Goal: Check status: Check status

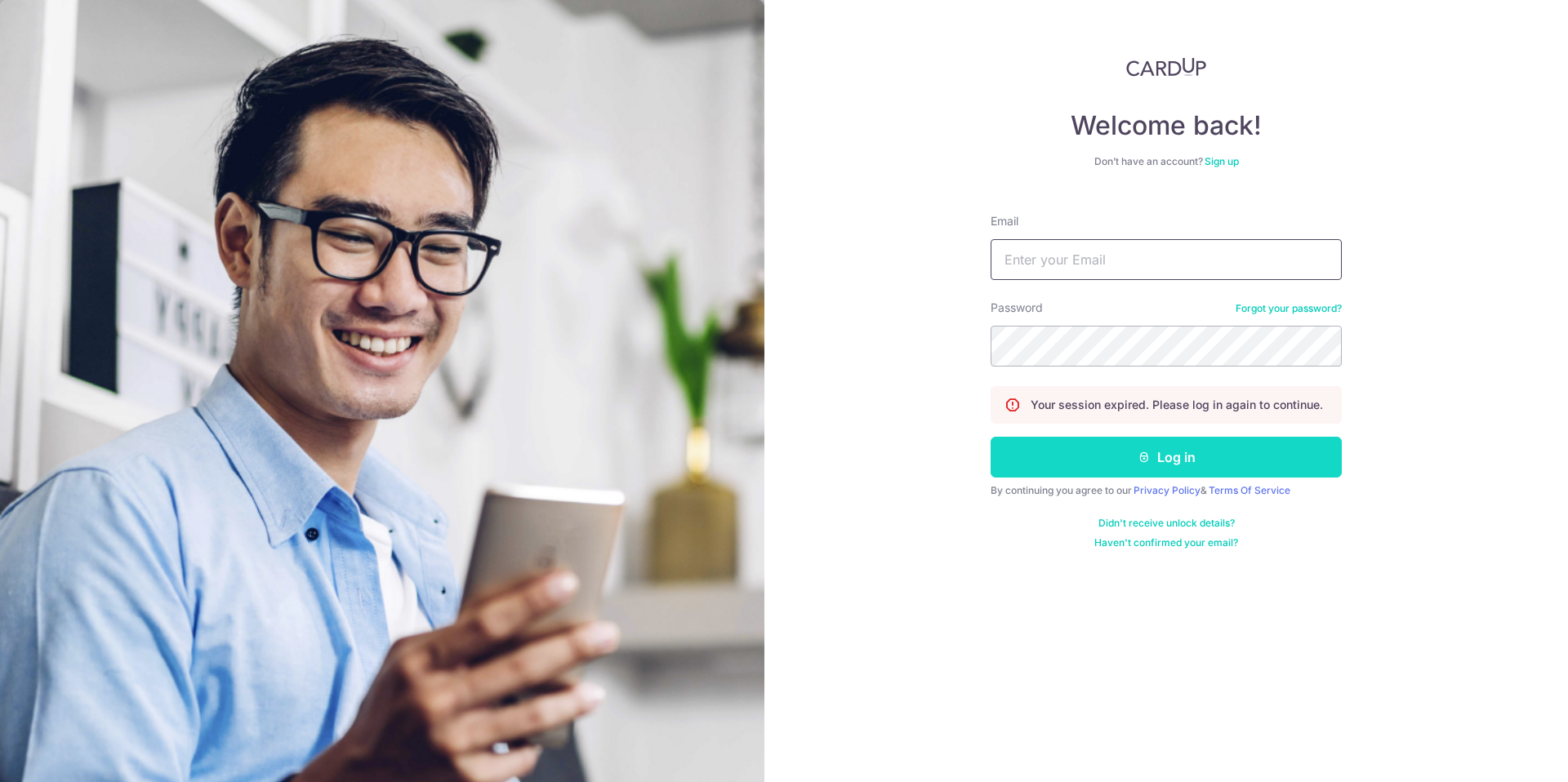
type input "[EMAIL_ADDRESS][DOMAIN_NAME]"
click at [1175, 465] on button "Log in" at bounding box center [1166, 457] width 351 height 41
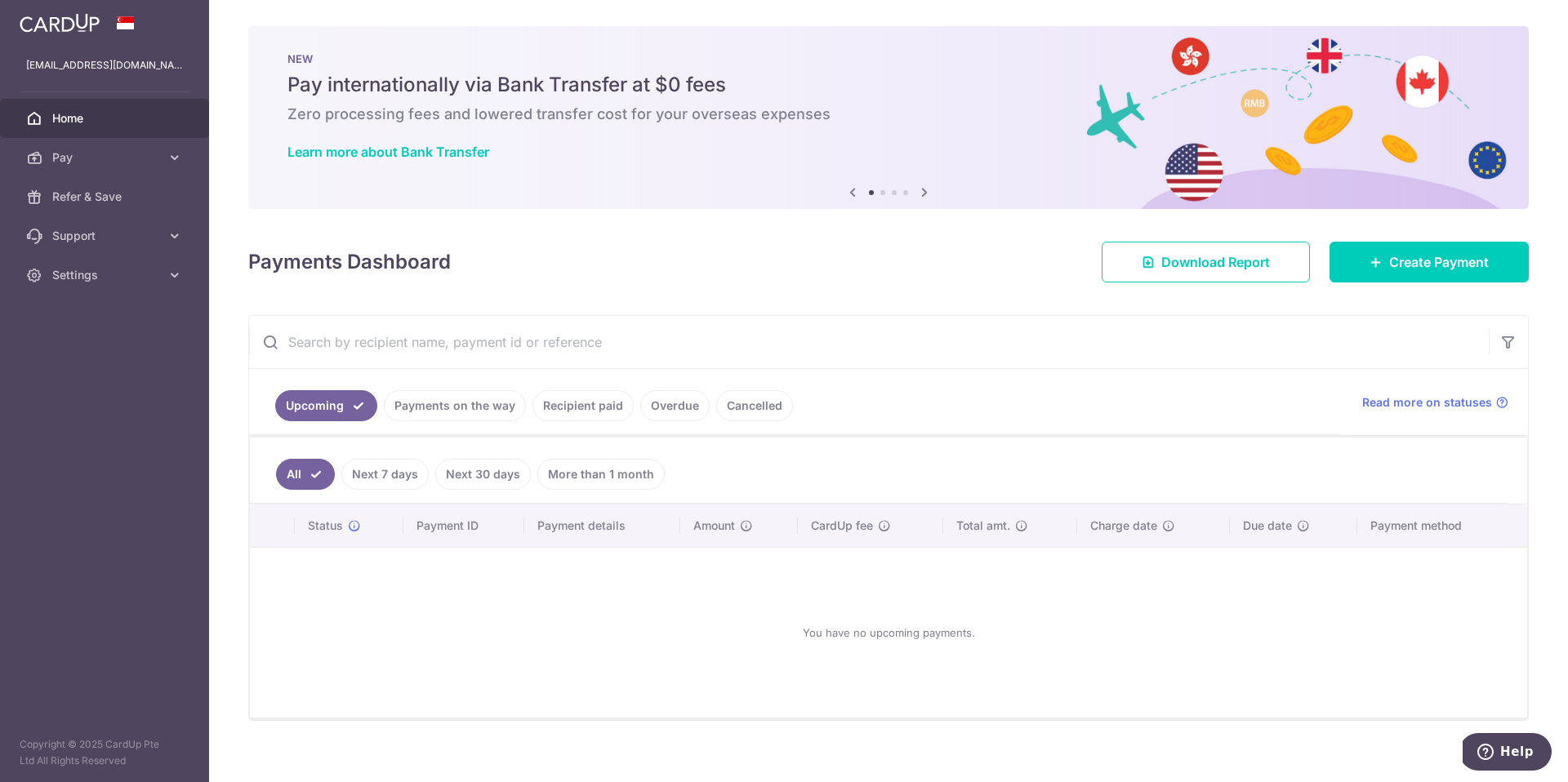
click at [480, 401] on link "Payments on the way" at bounding box center [455, 405] width 142 height 31
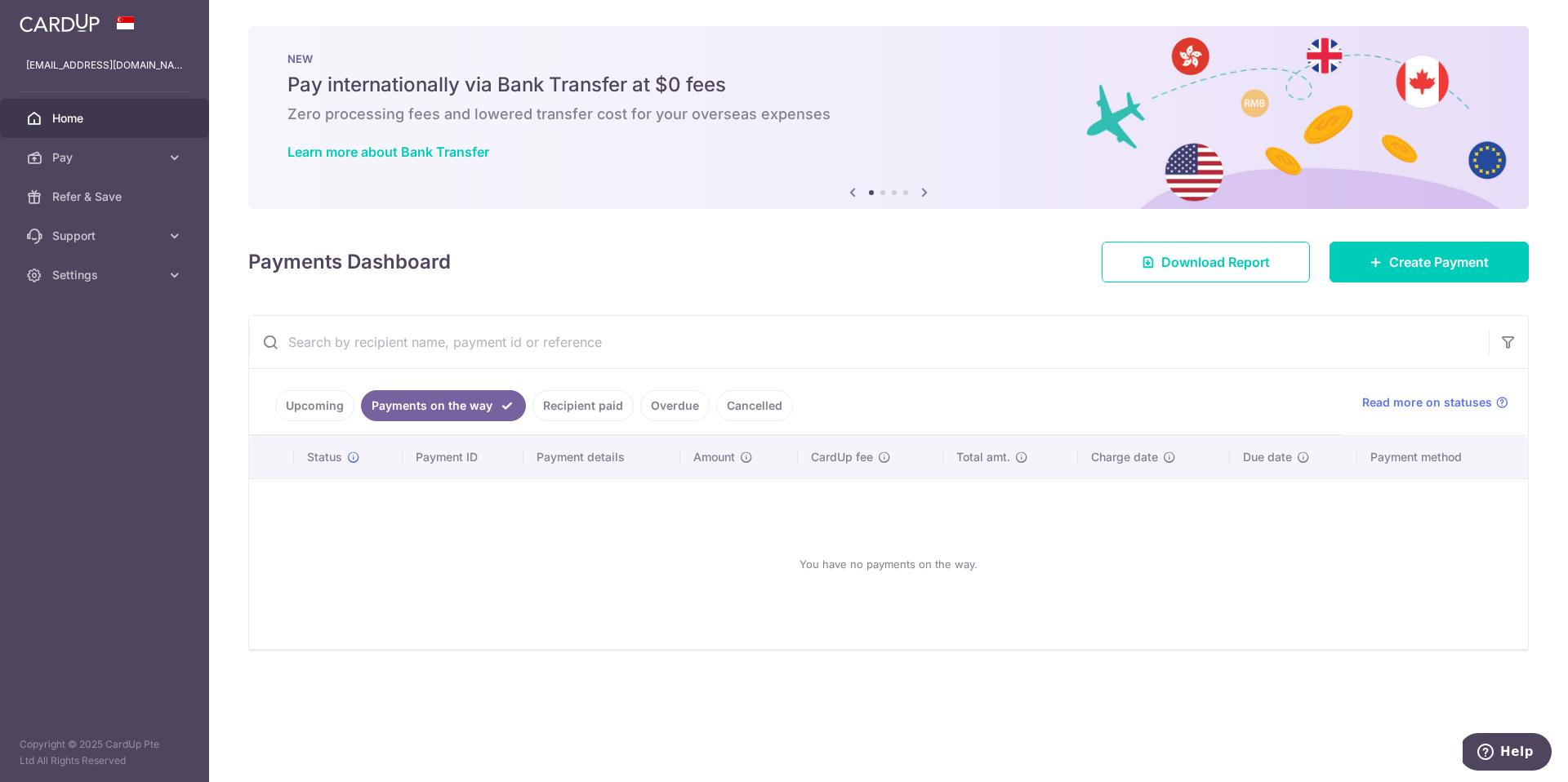
click at [568, 408] on link "Recipient paid" at bounding box center [583, 405] width 101 height 31
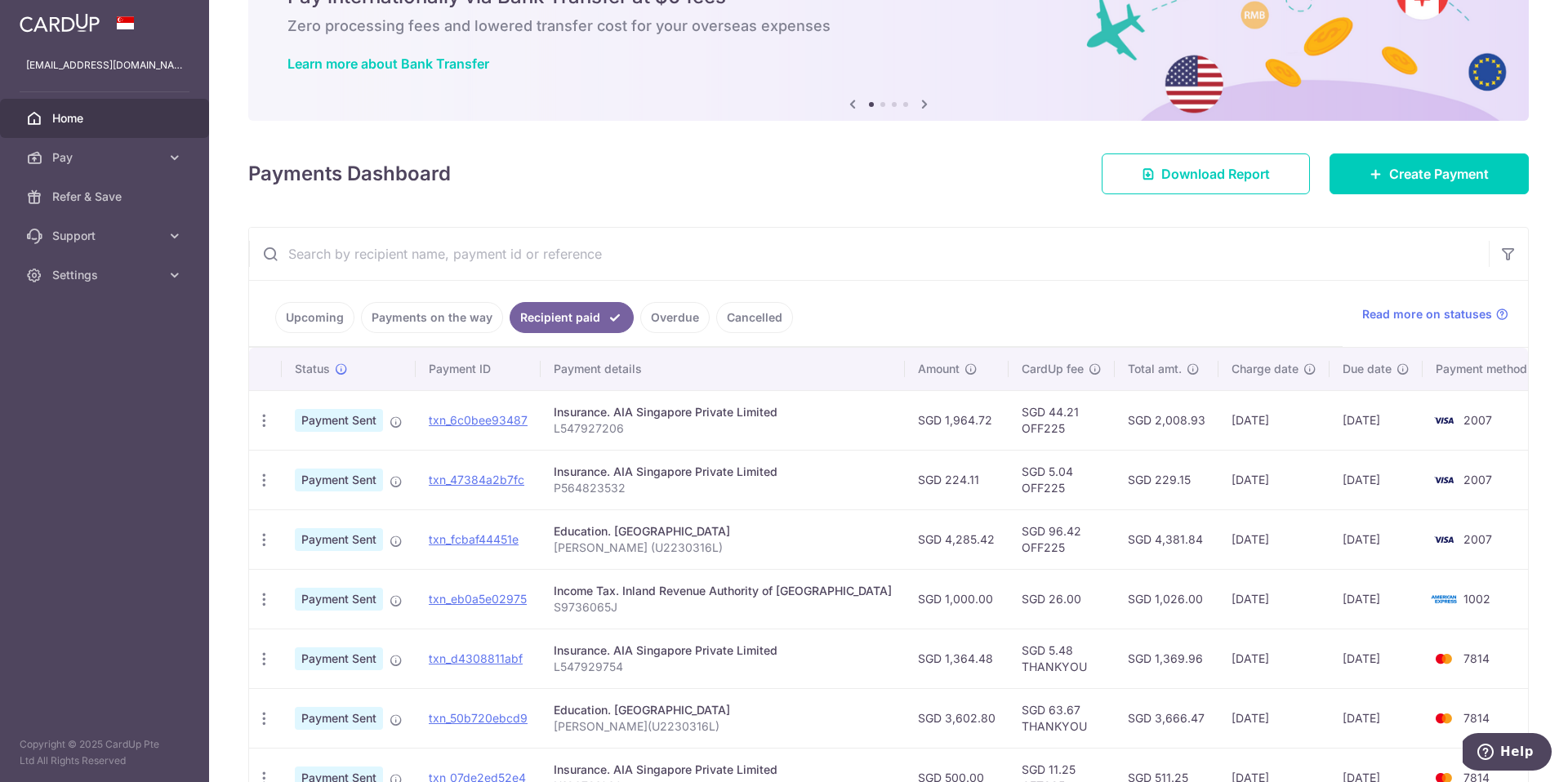
scroll to position [124, 0]
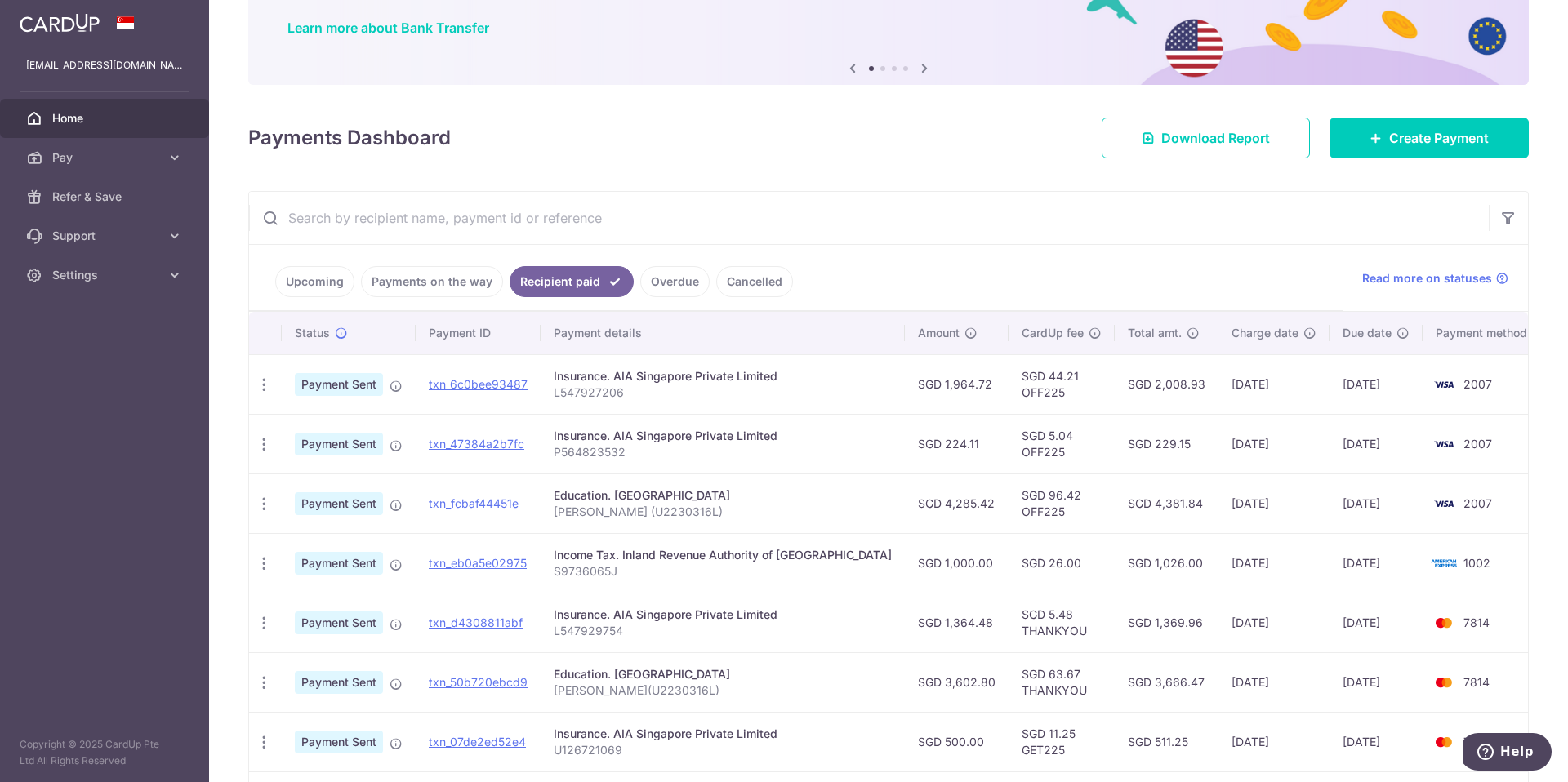
click at [915, 504] on td "SGD 4,285.42" at bounding box center [956, 503] width 104 height 60
